Goal: Information Seeking & Learning: Learn about a topic

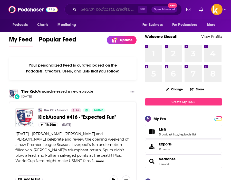
click at [101, 9] on input "Search podcasts, credits, & more..." at bounding box center [108, 9] width 59 height 8
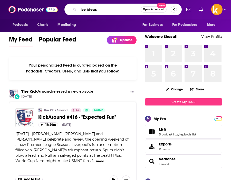
type input "lse ideas"
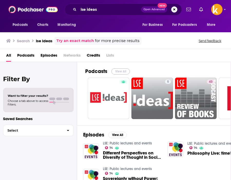
click at [120, 74] on button "View All" at bounding box center [120, 72] width 18 height 6
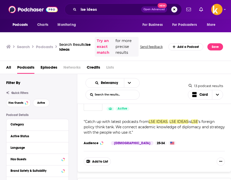
scroll to position [25, 0]
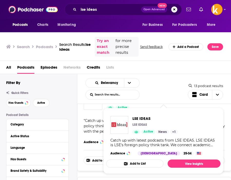
click at [145, 94] on div "Relevancy List Search Input Search the results... Card" at bounding box center [136, 89] width 102 height 22
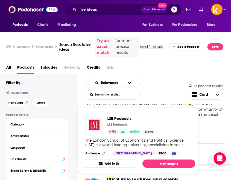
scroll to position [342, 0]
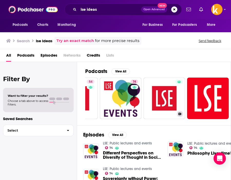
scroll to position [0, 165]
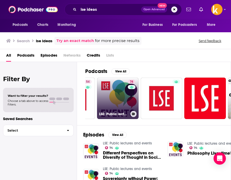
click at [127, 97] on link "74 LSE: Public lectures and events" at bounding box center [118, 99] width 42 height 42
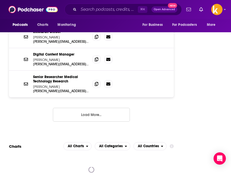
scroll to position [582, 0]
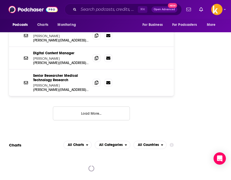
click at [113, 107] on button "Load More..." at bounding box center [91, 114] width 77 height 14
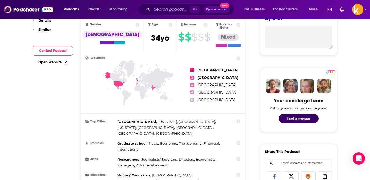
scroll to position [0, 0]
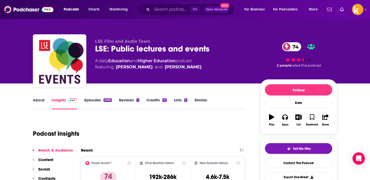
click at [36, 99] on link "About" at bounding box center [39, 104] width 12 height 12
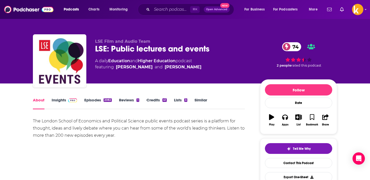
click at [95, 99] on link "Episodes 2082" at bounding box center [97, 104] width 27 height 12
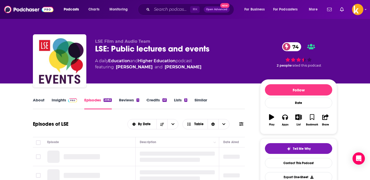
click at [131, 100] on link "Reviews 1" at bounding box center [129, 104] width 20 height 12
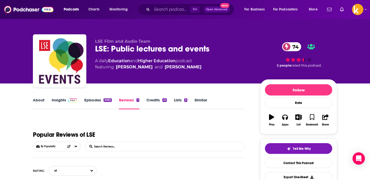
click at [153, 104] on link "Credits 41" at bounding box center [156, 104] width 20 height 12
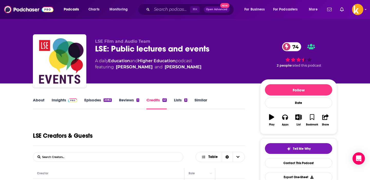
click at [177, 99] on link "Lists 3" at bounding box center [180, 104] width 13 height 12
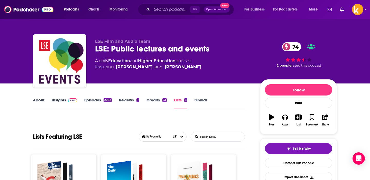
click at [40, 99] on link "About" at bounding box center [39, 104] width 12 height 12
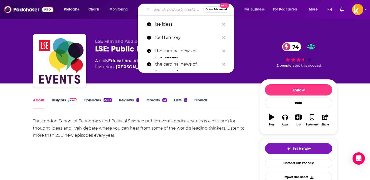
click at [170, 9] on input "Search podcasts, credits, & more..." at bounding box center [177, 9] width 51 height 8
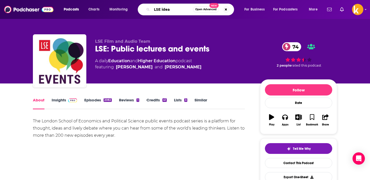
type input "LSE ideas"
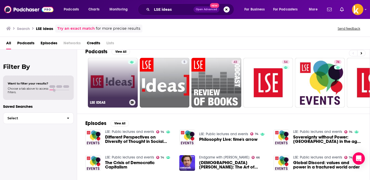
click at [112, 82] on link "LSE IDEAS" at bounding box center [113, 83] width 50 height 50
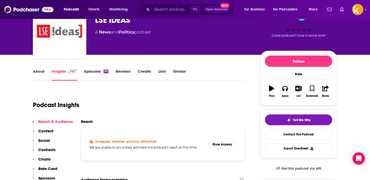
scroll to position [30, 0]
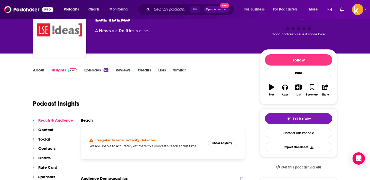
click at [94, 73] on link "Episodes 58" at bounding box center [96, 74] width 24 height 12
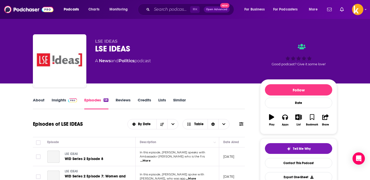
scroll to position [81, 0]
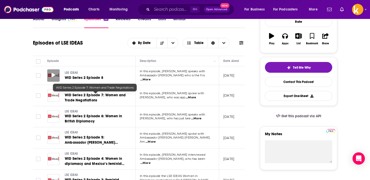
click at [52, 76] on icon at bounding box center [54, 75] width 4 height 4
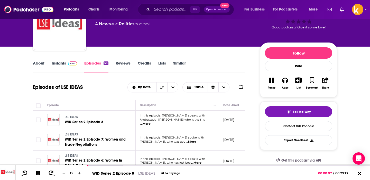
scroll to position [0, 0]
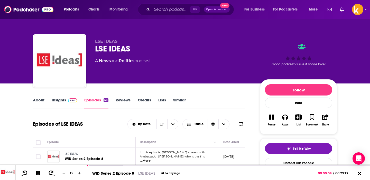
click at [39, 103] on link "About" at bounding box center [39, 104] width 12 height 12
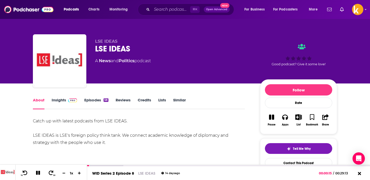
click at [180, 102] on link "Similar" at bounding box center [179, 104] width 13 height 12
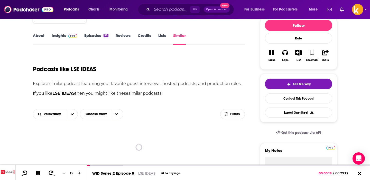
scroll to position [35, 0]
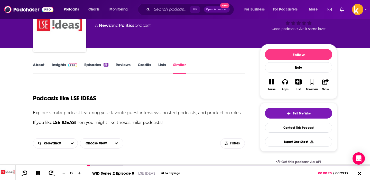
click at [231, 85] on button "Pause" at bounding box center [271, 85] width 13 height 18
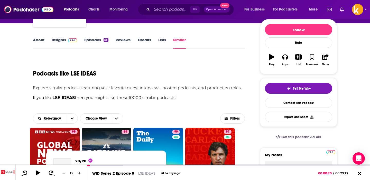
scroll to position [32, 0]
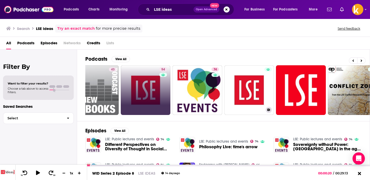
scroll to position [0, 126]
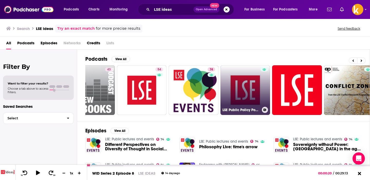
click at [231, 98] on link "LSE Public Policy Podcasts" at bounding box center [245, 90] width 50 height 50
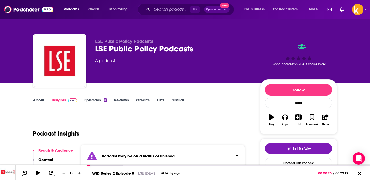
click at [94, 103] on link "Episodes 8" at bounding box center [95, 104] width 23 height 12
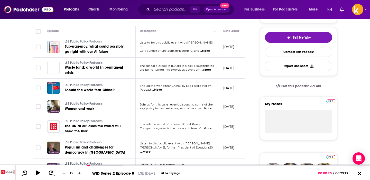
scroll to position [111, 0]
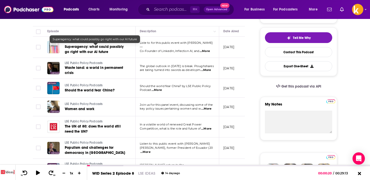
click at [87, 48] on span "Superagency: what could possibly go right with our AI future" at bounding box center [94, 49] width 59 height 9
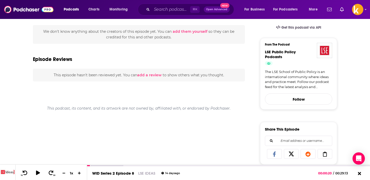
scroll to position [117, 0]
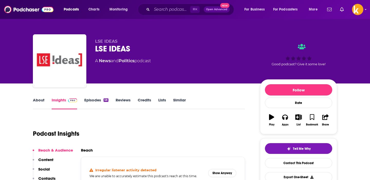
click at [96, 97] on div "About Insights Episodes 58 Reviews Credits Lists Similar" at bounding box center [139, 103] width 212 height 13
click at [96, 101] on link "Episodes 58" at bounding box center [96, 104] width 24 height 12
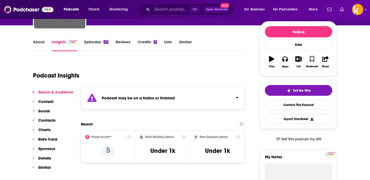
scroll to position [59, 0]
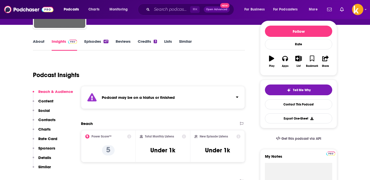
click at [99, 44] on link "Episodes 47" at bounding box center [96, 45] width 24 height 12
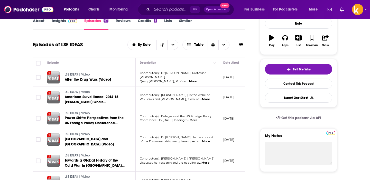
scroll to position [57, 0]
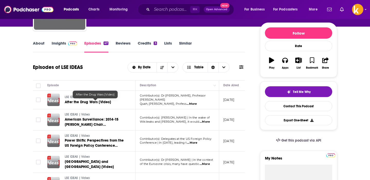
click at [80, 102] on span "After the Drug Wars [Video]" at bounding box center [88, 102] width 46 height 4
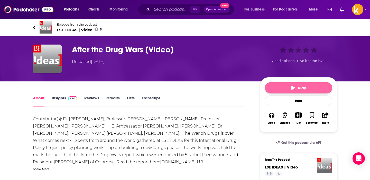
click at [271, 88] on button "Play" at bounding box center [298, 87] width 67 height 11
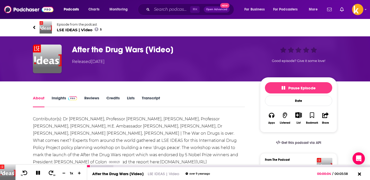
click at [104, 166] on div at bounding box center [100, 167] width 26 height 2
click at [94, 166] on div at bounding box center [96, 167] width 18 height 2
drag, startPoint x: 94, startPoint y: 166, endPoint x: 90, endPoint y: 166, distance: 4.4
click at [90, 166] on div at bounding box center [91, 167] width 8 height 2
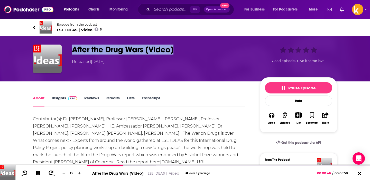
drag, startPoint x: 72, startPoint y: 50, endPoint x: 184, endPoint y: 49, distance: 111.9
click at [184, 49] on div "After the Drug Wars [Video] Released Tuesday, 19th April 2016 Good episode? Giv…" at bounding box center [185, 59] width 304 height 29
copy h1 "After the Drug Wars [Video]"
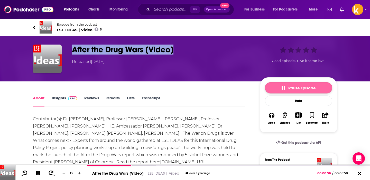
click at [272, 91] on button "Pause Episode" at bounding box center [298, 87] width 67 height 11
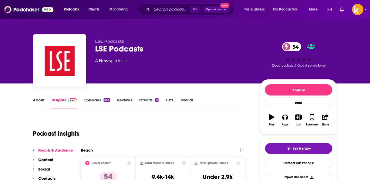
click at [94, 100] on link "Episodes 643" at bounding box center [97, 104] width 26 height 12
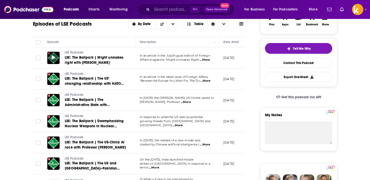
click at [53, 58] on icon at bounding box center [54, 57] width 4 height 4
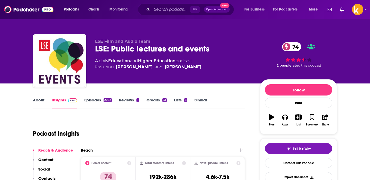
click at [95, 102] on link "Episodes 2082" at bounding box center [97, 104] width 27 height 12
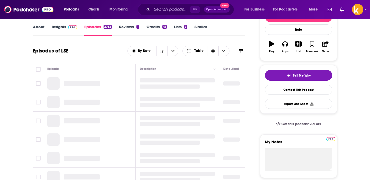
scroll to position [94, 0]
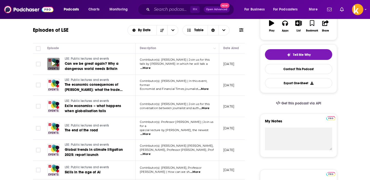
click at [52, 64] on icon at bounding box center [54, 64] width 4 height 4
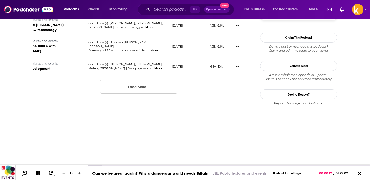
scroll to position [590, 0]
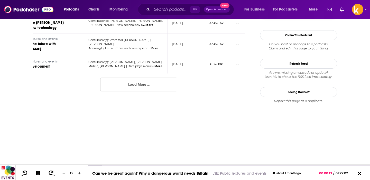
click at [141, 78] on button "Load More ..." at bounding box center [138, 85] width 77 height 14
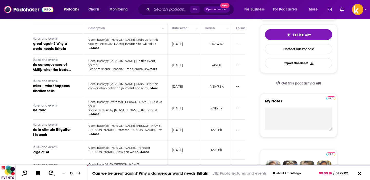
scroll to position [0, 0]
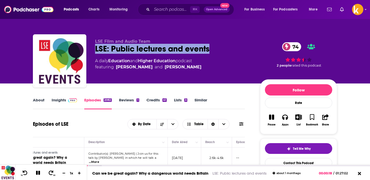
drag, startPoint x: 92, startPoint y: 49, endPoint x: 214, endPoint y: 48, distance: 121.2
click at [214, 48] on div "LSE Film and Audio Team LSE: Public lectures and events 74 A daily Education an…" at bounding box center [185, 61] width 304 height 55
copy h2 "LSE: Public lectures and events"
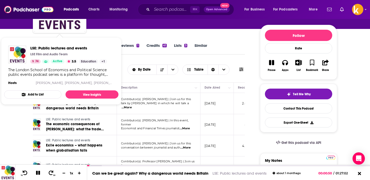
scroll to position [60, 0]
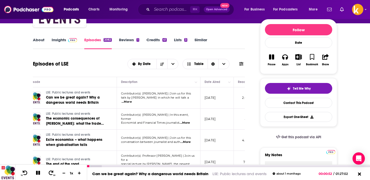
click at [39, 174] on icon at bounding box center [38, 173] width 4 height 4
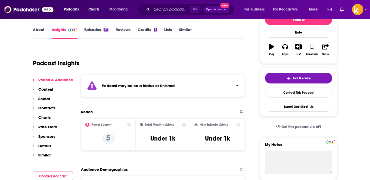
scroll to position [71, 0]
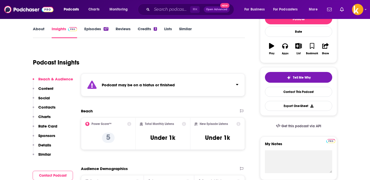
click at [95, 33] on link "Episodes 47" at bounding box center [96, 32] width 24 height 12
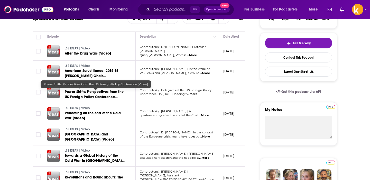
scroll to position [113, 0]
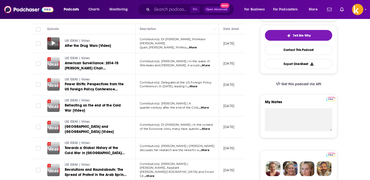
click at [55, 43] on div at bounding box center [53, 43] width 12 height 12
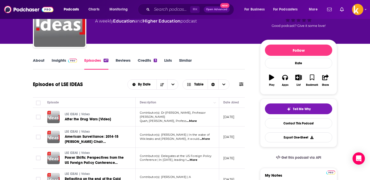
scroll to position [0, 0]
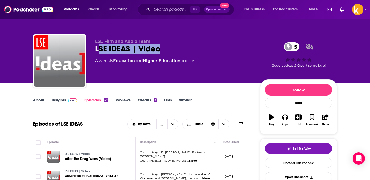
drag, startPoint x: 171, startPoint y: 49, endPoint x: 98, endPoint y: 47, distance: 73.7
click at [98, 47] on div "LSE IDEAS | Video 5" at bounding box center [173, 49] width 157 height 10
drag, startPoint x: 93, startPoint y: 48, endPoint x: 189, endPoint y: 51, distance: 95.8
click at [189, 51] on div "LSE Film and Audio Team LSE IDEAS | Video 5 A weekly Education and Higher Educa…" at bounding box center [185, 61] width 304 height 55
copy h2 "LSE IDEAS | Video"
